Goal: Navigation & Orientation: Find specific page/section

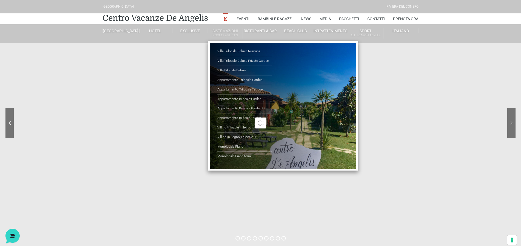
click at [221, 33] on link "Sistemazioni Rooms & Suites" at bounding box center [225, 33] width 35 height 10
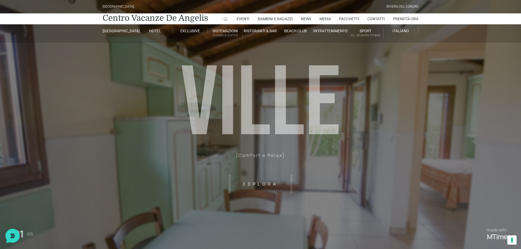
click at [224, 18] on icon at bounding box center [225, 18] width 5 height 5
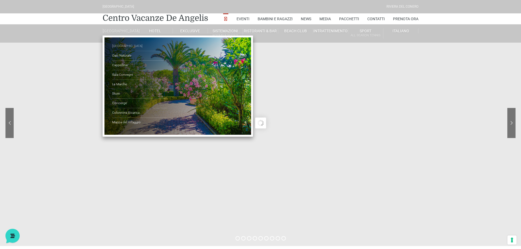
click at [123, 50] on link "[GEOGRAPHIC_DATA]" at bounding box center [139, 47] width 55 height 10
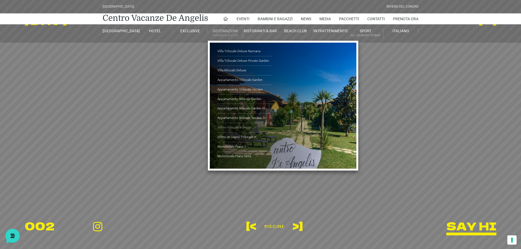
click at [236, 126] on link "Villino trilocale in legno" at bounding box center [245, 128] width 55 height 10
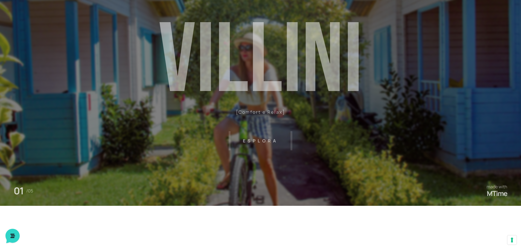
scroll to position [55, 0]
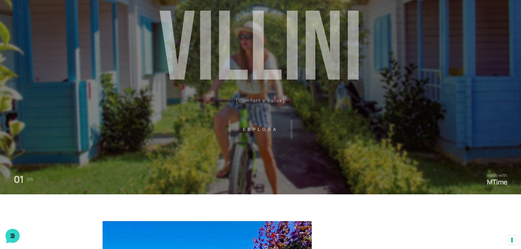
click at [265, 129] on header "Villaggio Hotel Resort Riviera Del Conero Centro Vacanze De Angelis Eventi Miss…" at bounding box center [260, 68] width 521 height 246
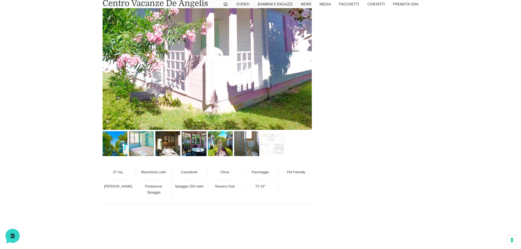
scroll to position [356, 0]
click at [117, 144] on img at bounding box center [115, 143] width 25 height 25
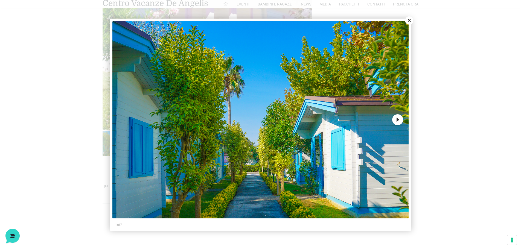
click at [398, 120] on button "Next" at bounding box center [397, 119] width 11 height 11
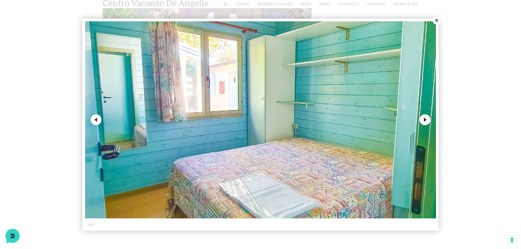
click at [423, 119] on button "Next" at bounding box center [425, 119] width 11 height 11
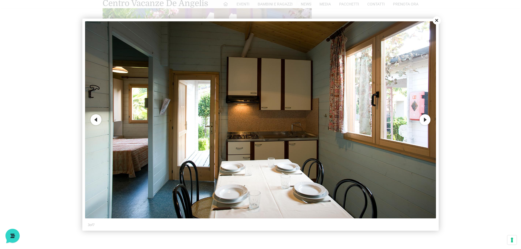
click at [424, 120] on button "Next" at bounding box center [425, 119] width 11 height 11
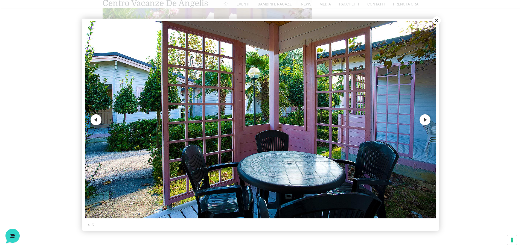
click at [425, 121] on button "Next" at bounding box center [425, 119] width 11 height 11
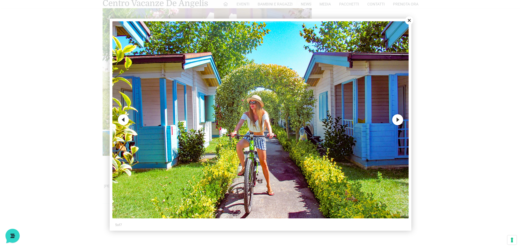
click at [396, 120] on button "Next" at bounding box center [397, 119] width 11 height 11
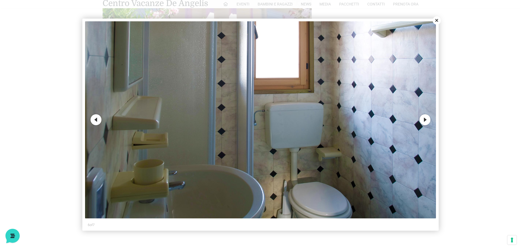
click at [396, 120] on img at bounding box center [260, 120] width 351 height 198
click at [428, 120] on button "Next" at bounding box center [425, 119] width 11 height 11
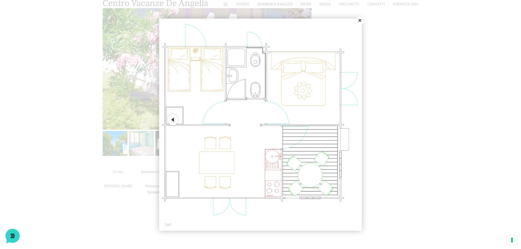
click at [360, 19] on button "Close" at bounding box center [360, 20] width 8 height 8
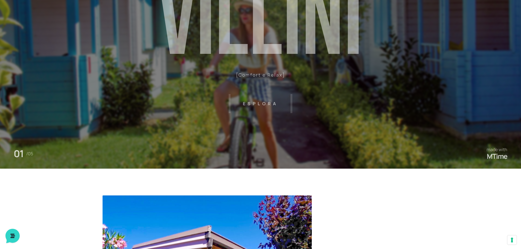
scroll to position [0, 0]
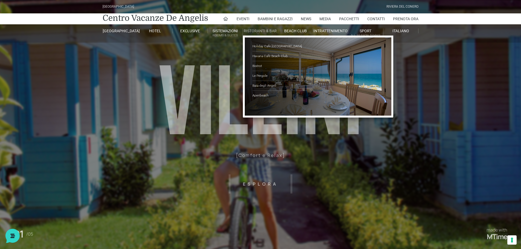
click at [252, 28] on link "Ristoranti & Bar" at bounding box center [260, 30] width 35 height 5
